Goal: Task Accomplishment & Management: Complete application form

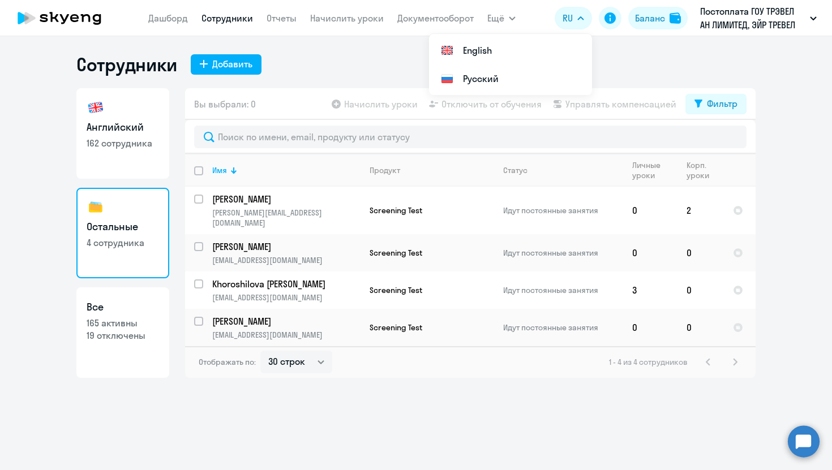
select select "30"
click at [227, 69] on div "Добавить" at bounding box center [232, 64] width 40 height 14
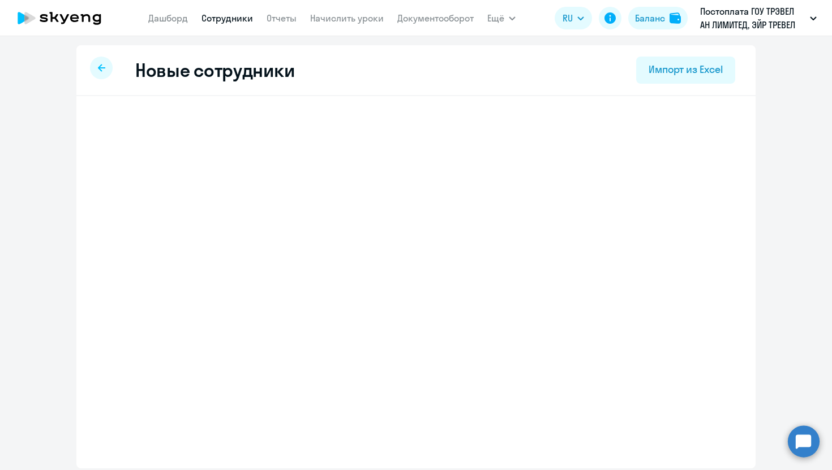
select select "english_adult_not_native_speaker"
select select "3"
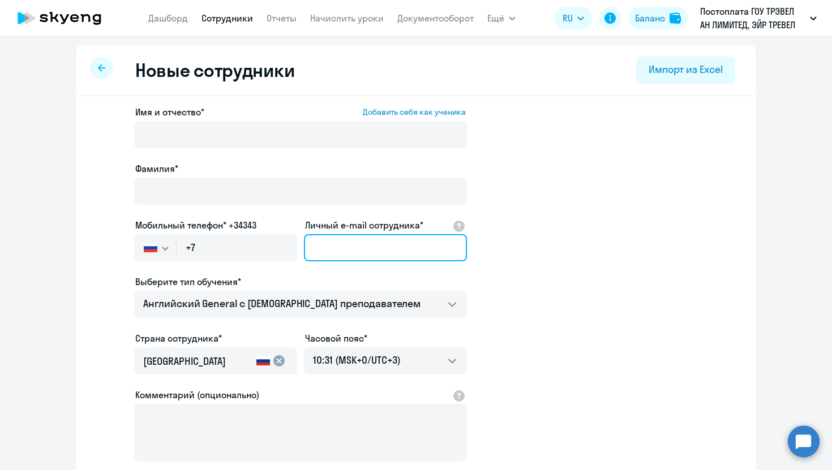
click at [379, 245] on input "Личный e-mail сотрудника*" at bounding box center [385, 247] width 163 height 27
paste input "[EMAIL_ADDRESS][DOMAIN_NAME]"
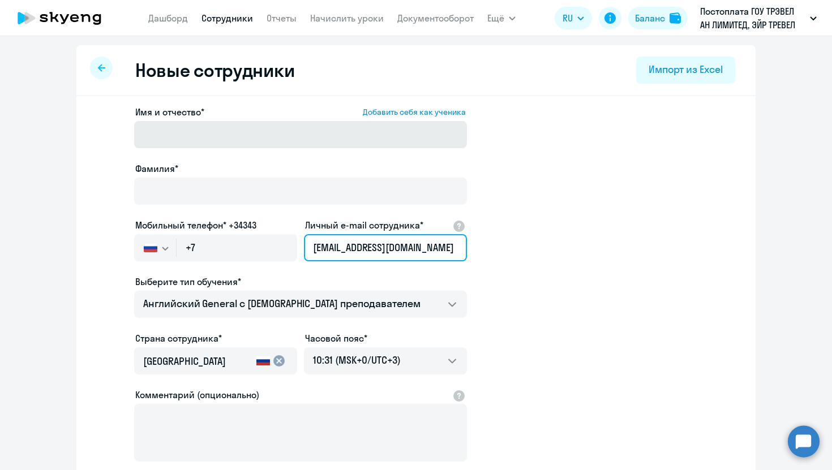
type input "[EMAIL_ADDRESS][DOMAIN_NAME]"
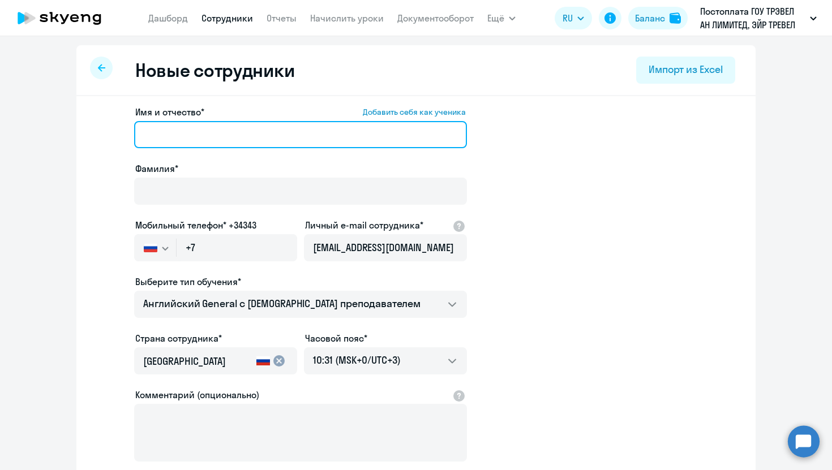
click at [243, 131] on input "Имя и отчество* Добавить себя как ученика" at bounding box center [300, 134] width 333 height 27
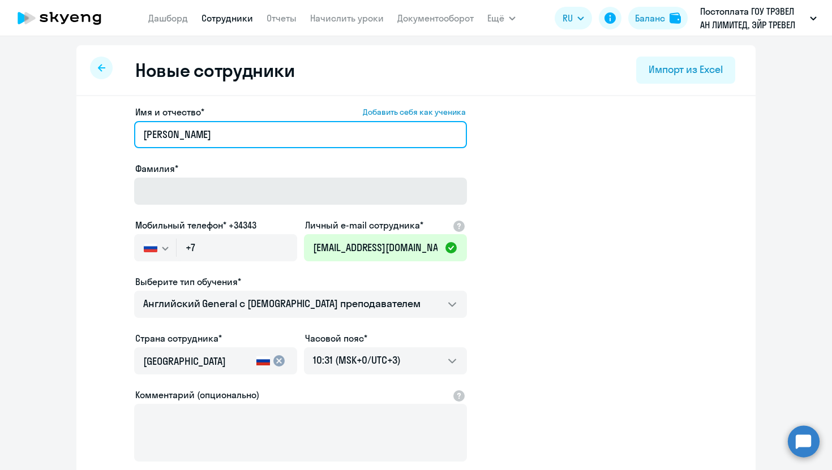
type input "[PERSON_NAME]"
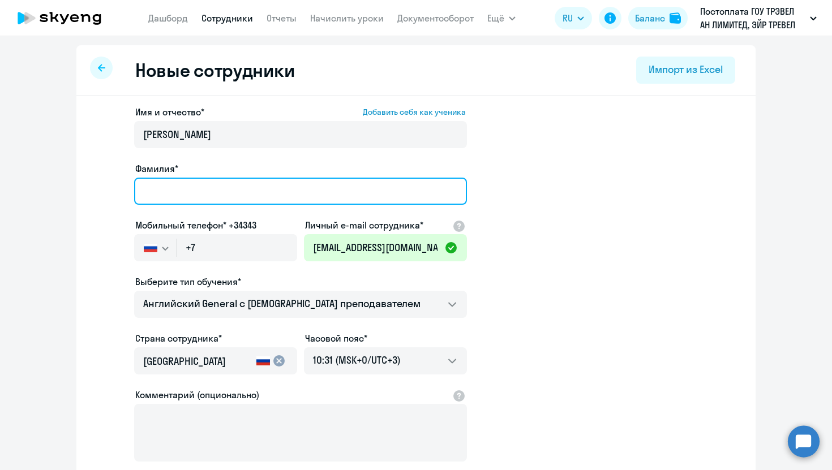
click at [236, 195] on input "Фамилия*" at bounding box center [300, 191] width 333 height 27
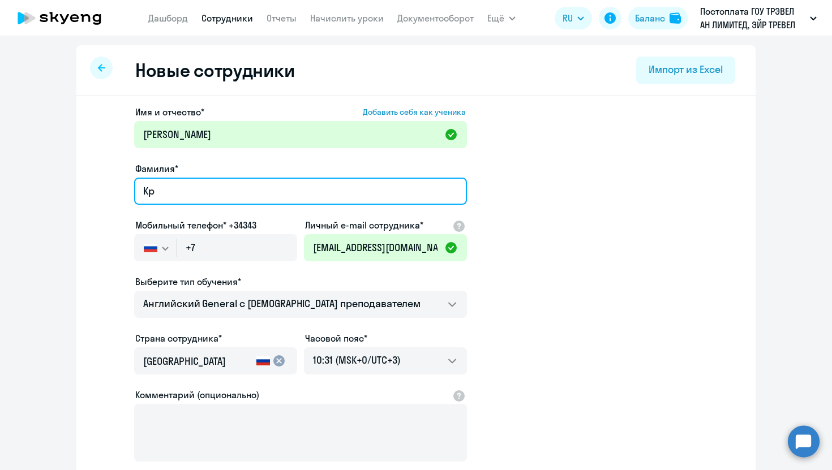
type input "K"
type input "л"
type input "[PERSON_NAME]"
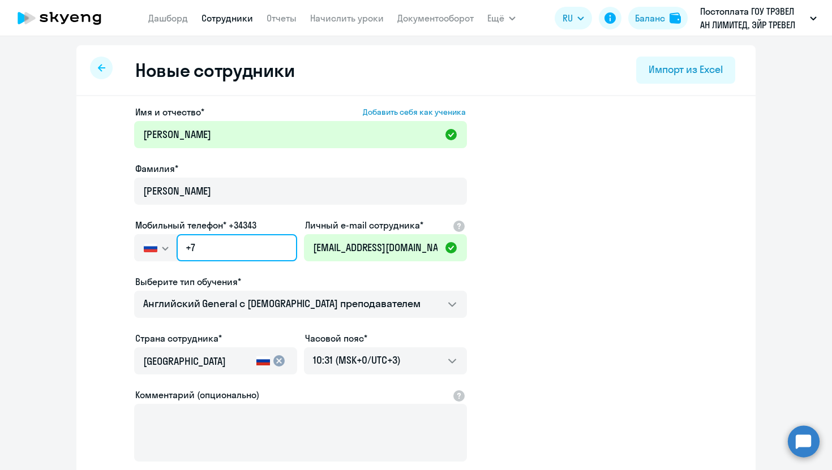
click at [273, 245] on input "+7" at bounding box center [237, 247] width 121 height 27
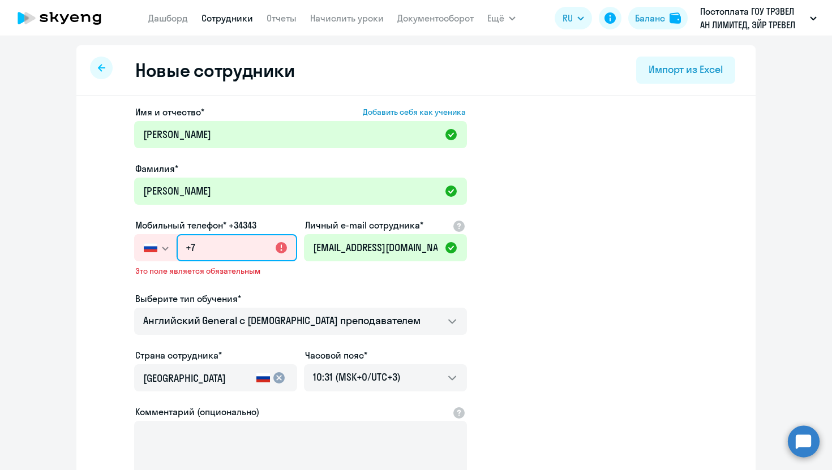
click at [219, 250] on input "+7" at bounding box center [237, 247] width 121 height 27
paste input "[PHONE_NUMBER]"
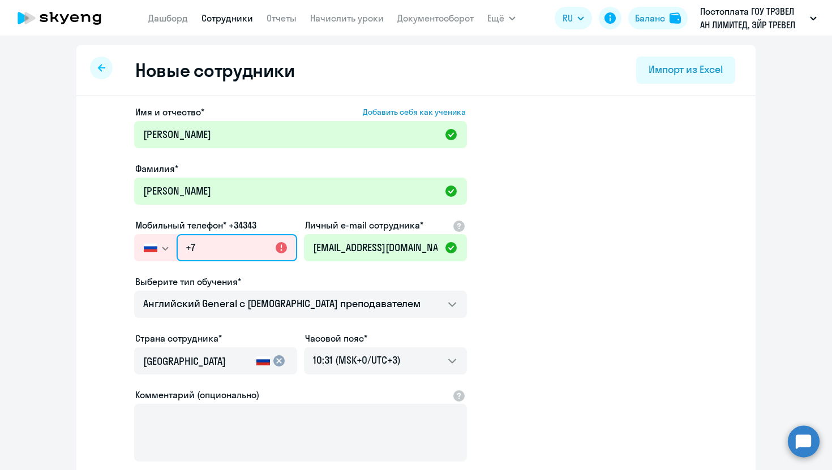
type input "[PHONE_NUMBER]"
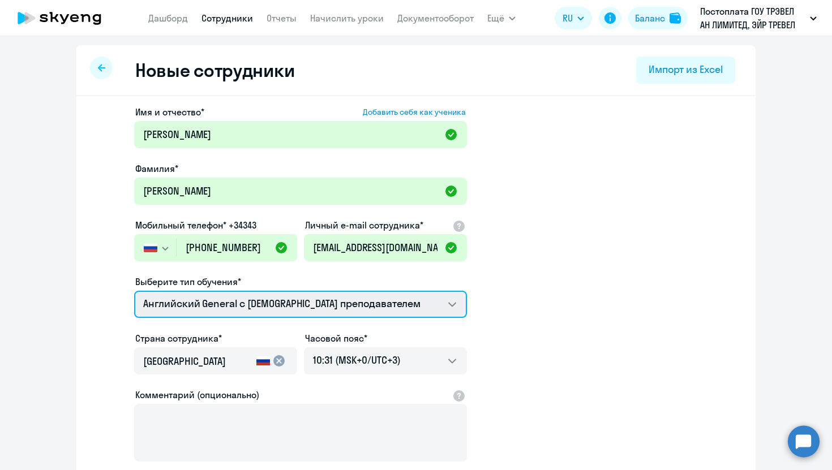
click at [256, 312] on select "Screening Test Talks 15 минутные разговоры на английском Премиум [DEMOGRAPHIC_D…" at bounding box center [300, 304] width 333 height 27
select select "screening_test"
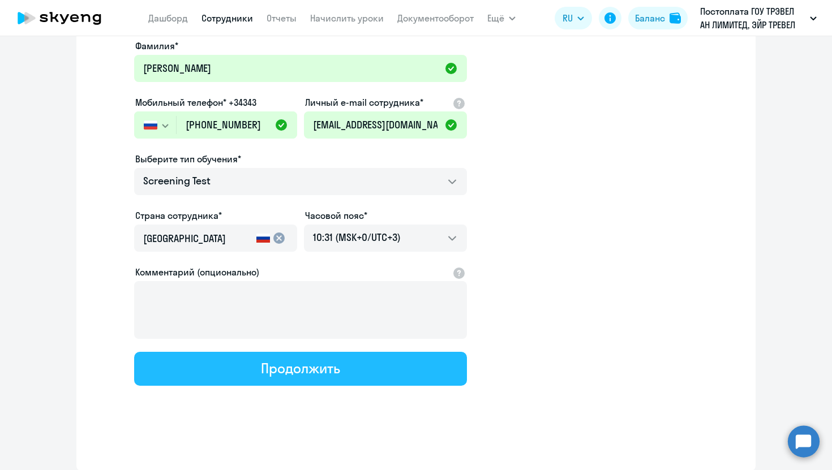
click at [255, 373] on button "Продолжить" at bounding box center [300, 369] width 333 height 34
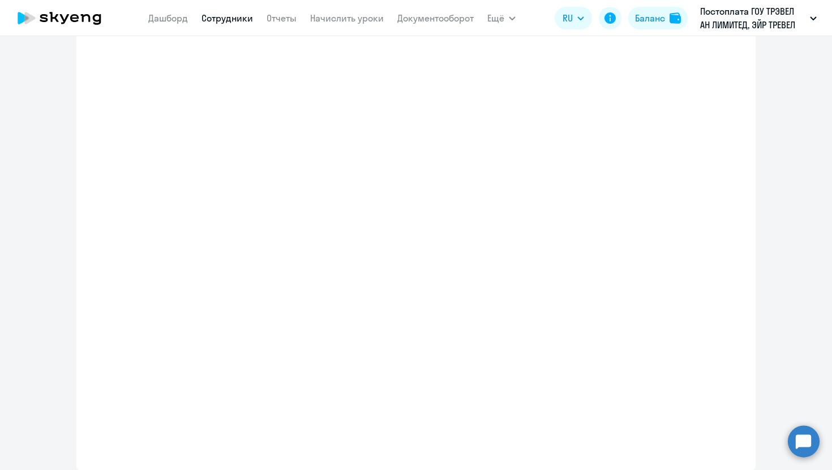
select select "screening_test"
select select "3"
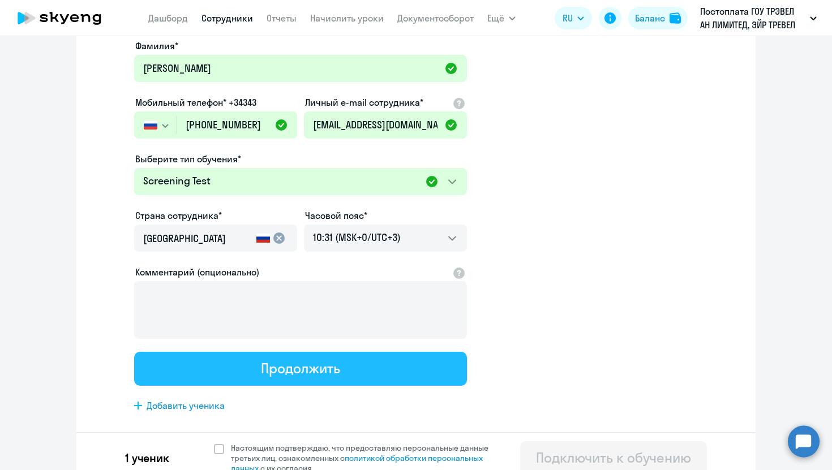
scroll to position [0, 0]
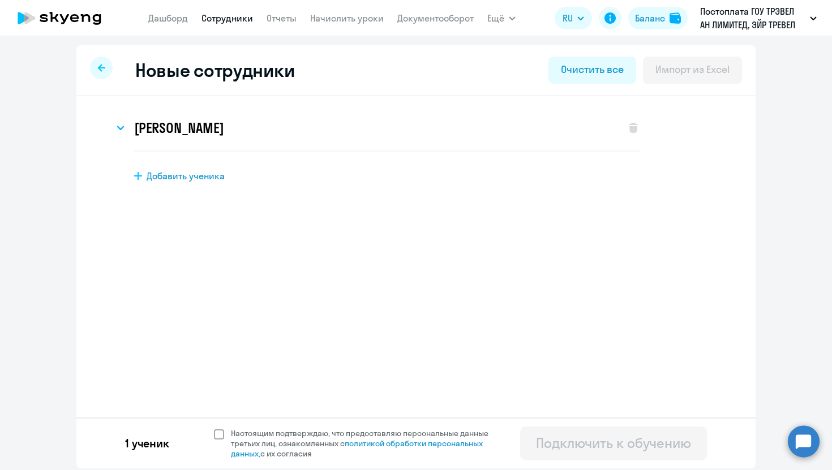
click at [220, 434] on span at bounding box center [219, 435] width 10 height 10
click at [214, 429] on input "Настоящим подтверждаю, что предоставляю персональные данные третьих лиц, ознако…" at bounding box center [213, 428] width 1 height 1
checkbox input "true"
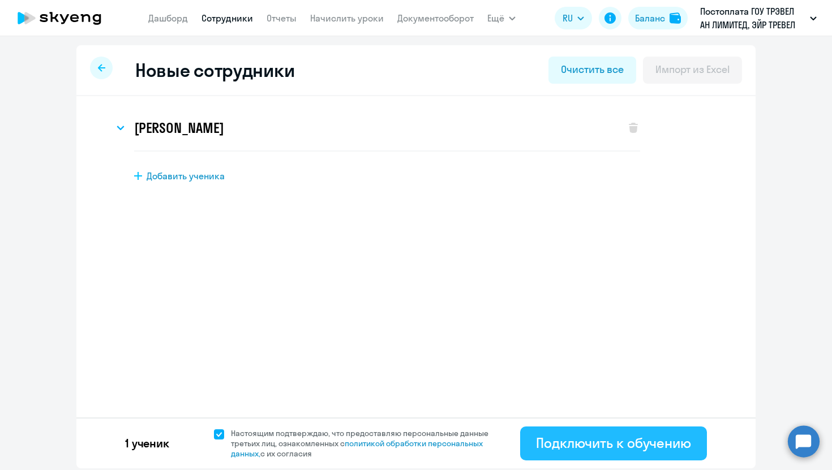
click at [625, 439] on div "Подключить к обучению" at bounding box center [613, 443] width 155 height 18
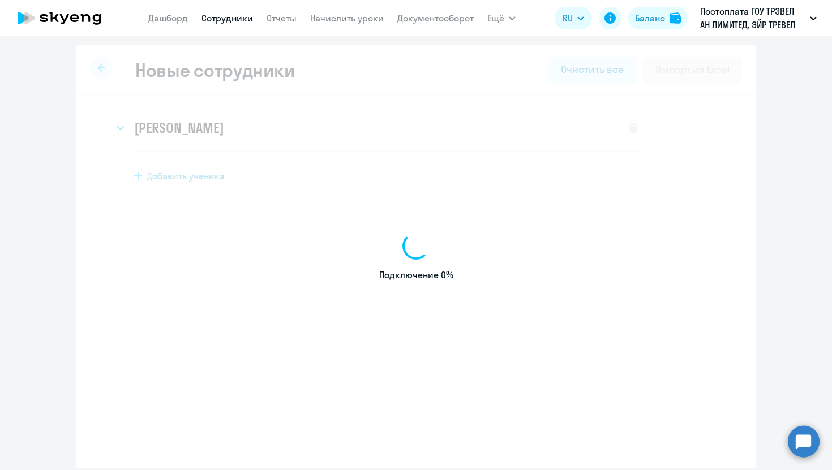
select select "english_adult_not_native_speaker"
select select "3"
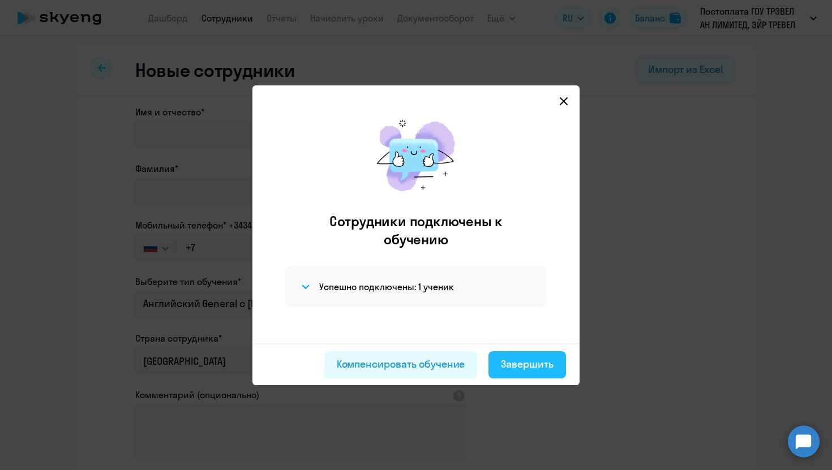
click at [528, 367] on div "Завершить" at bounding box center [527, 364] width 53 height 15
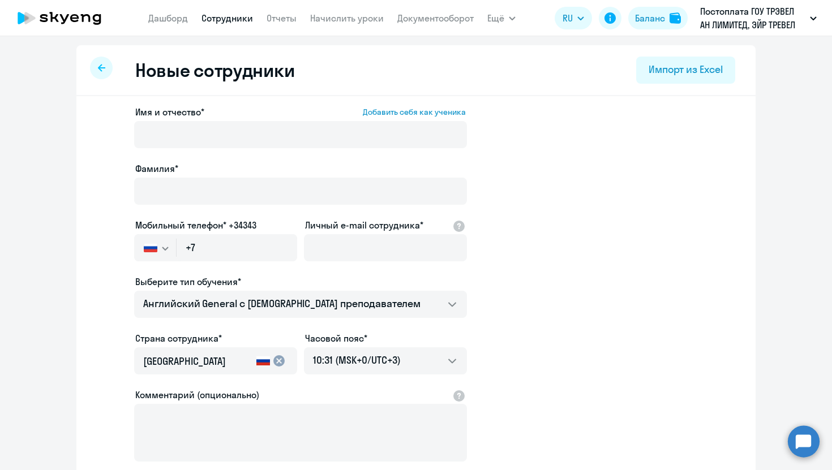
select select "30"
